Goal: Navigation & Orientation: Find specific page/section

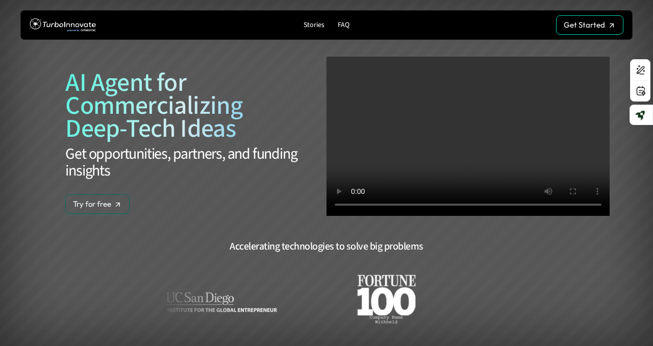
click at [218, 226] on section "AI Agent for Commercializing Deep-Tech Ideas Get opportunities, partners, and f…" at bounding box center [326, 198] width 607 height 396
click at [164, 238] on section "AI Agent for Commercializing Deep-Tech Ideas Get opportunities, partners, and f…" at bounding box center [326, 198] width 607 height 396
click at [79, 248] on div "Accelerating technologies to solve big problems" at bounding box center [326, 249] width 567 height 20
click at [116, 262] on div "Accelerating technologies to solve big problems" at bounding box center [326, 292] width 567 height 106
click at [141, 262] on div "Accelerating technologies to solve big problems" at bounding box center [326, 292] width 567 height 106
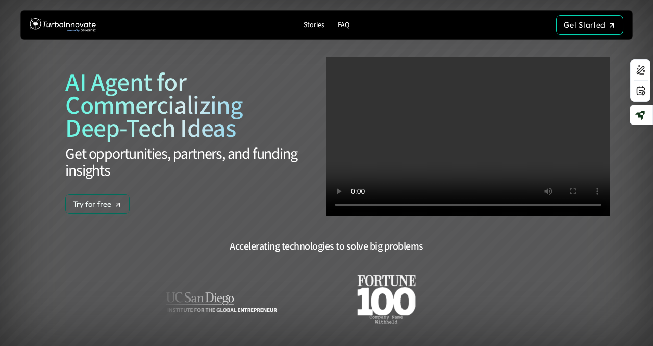
click at [169, 253] on div "Accelerating technologies to solve big problems" at bounding box center [326, 249] width 567 height 20
click at [186, 233] on section "AI Agent for Commercializing Deep-Tech Ideas Get opportunities, partners, and f…" at bounding box center [326, 198] width 607 height 396
click at [111, 259] on div "Accelerating technologies to solve big problems" at bounding box center [326, 249] width 567 height 20
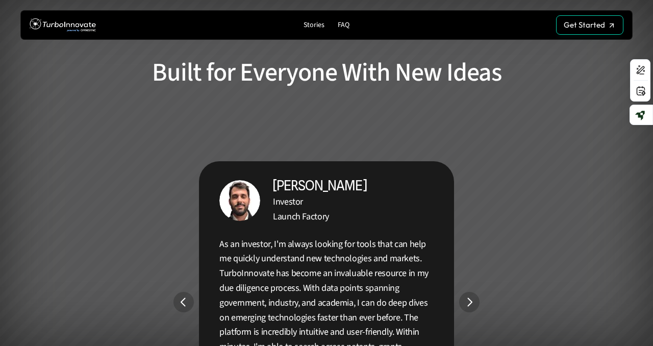
scroll to position [1730, 0]
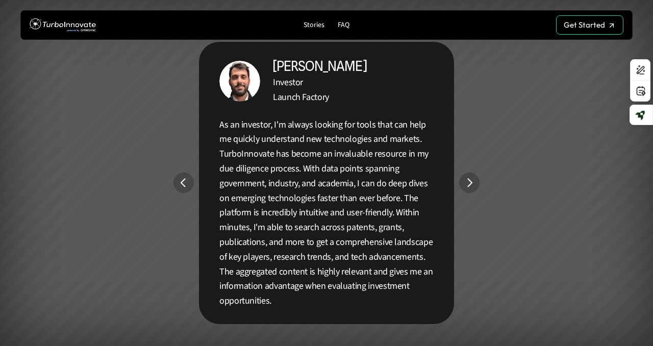
click at [182, 182] on img "Previous" at bounding box center [184, 183] width 20 height 20
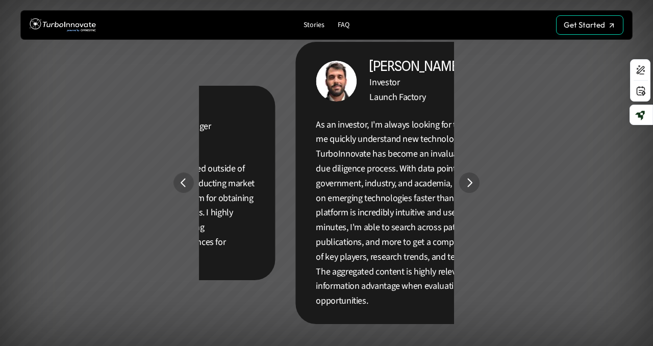
scroll to position [1849, 0]
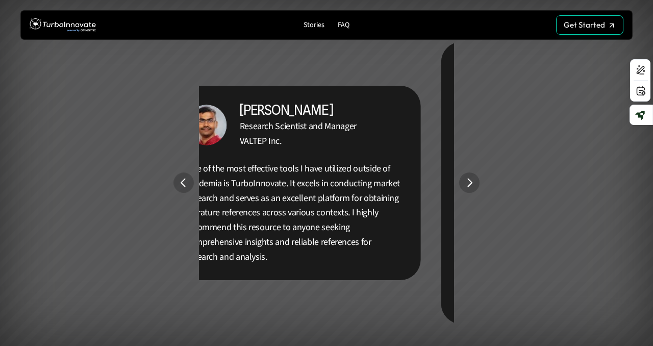
click at [182, 182] on img "Previous" at bounding box center [184, 183] width 20 height 20
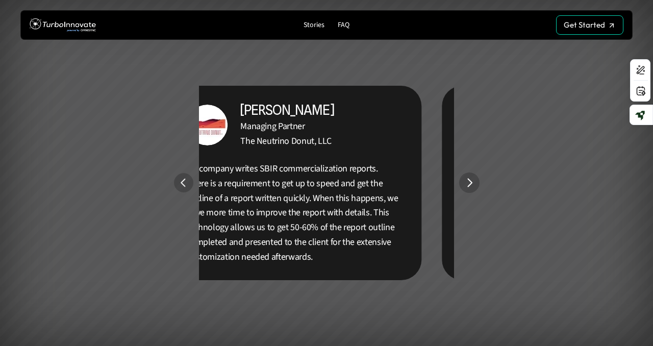
click at [182, 182] on img "Previous" at bounding box center [183, 182] width 19 height 19
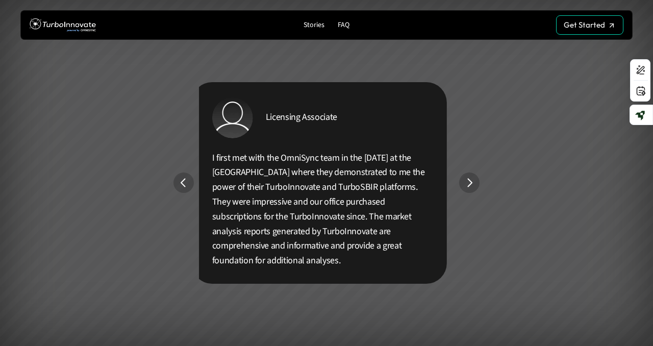
click at [186, 182] on img "Previous" at bounding box center [184, 183] width 20 height 20
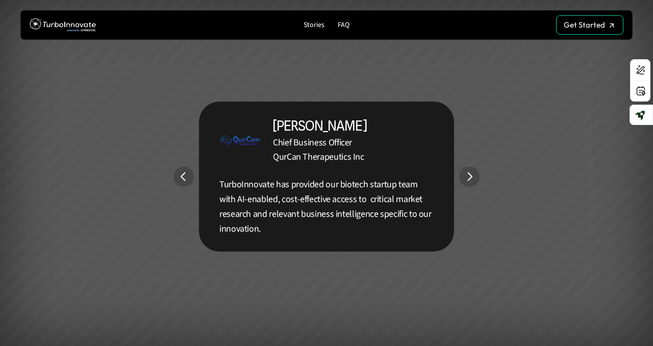
scroll to position [1856, 0]
click at [313, 27] on p "Stories" at bounding box center [314, 25] width 21 height 9
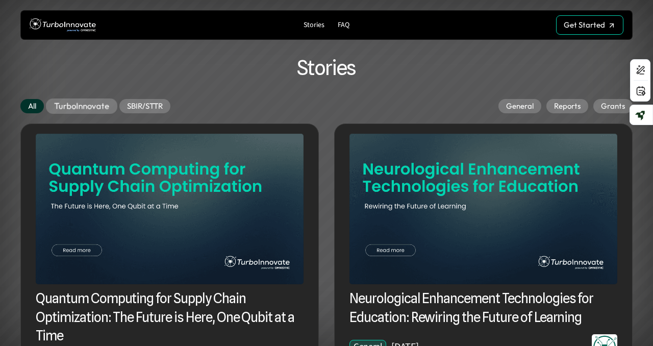
click at [55, 110] on p "TurboInnovate" at bounding box center [81, 106] width 55 height 10
click at [152, 103] on p "SBIR/STTR" at bounding box center [144, 106] width 39 height 10
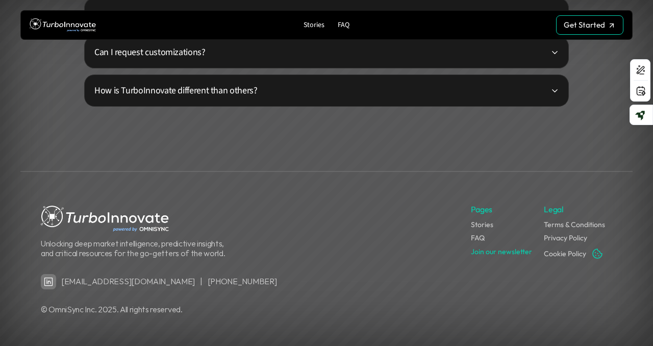
scroll to position [2639, 0]
click at [484, 227] on link "Stories" at bounding box center [482, 224] width 22 height 9
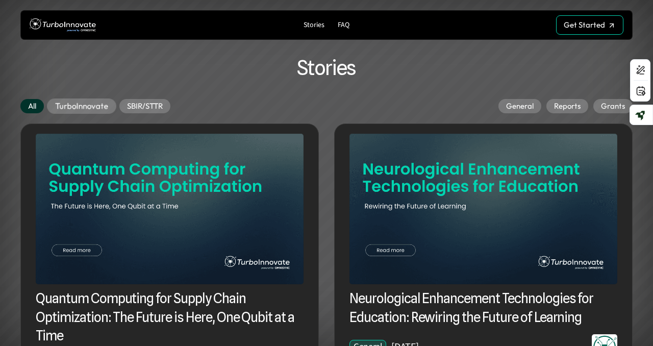
click at [85, 103] on p "TurboInnovate" at bounding box center [81, 106] width 53 height 10
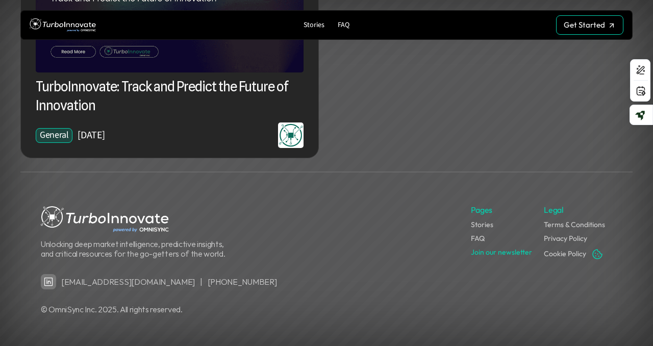
scroll to position [1317, 0]
click at [484, 252] on link "Join our newsletter" at bounding box center [501, 251] width 61 height 9
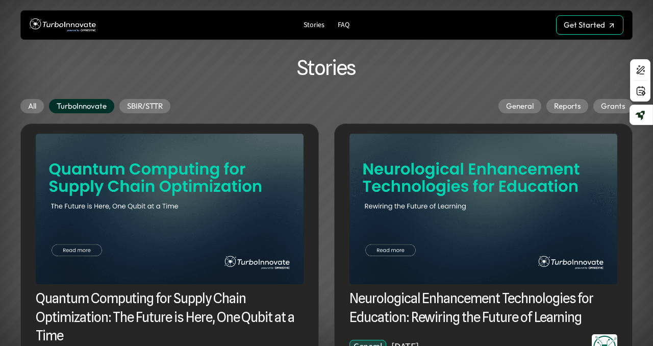
scroll to position [0, 0]
